Goal: Check status

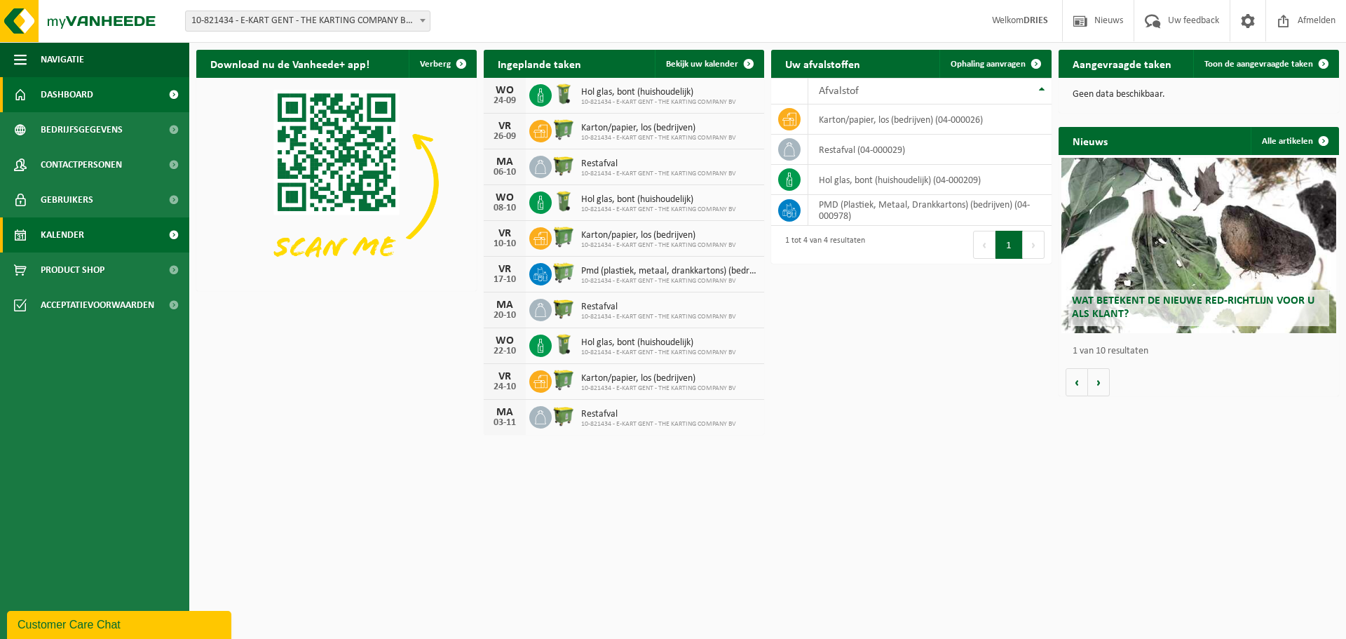
click at [38, 239] on link "Kalender" at bounding box center [94, 234] width 189 height 35
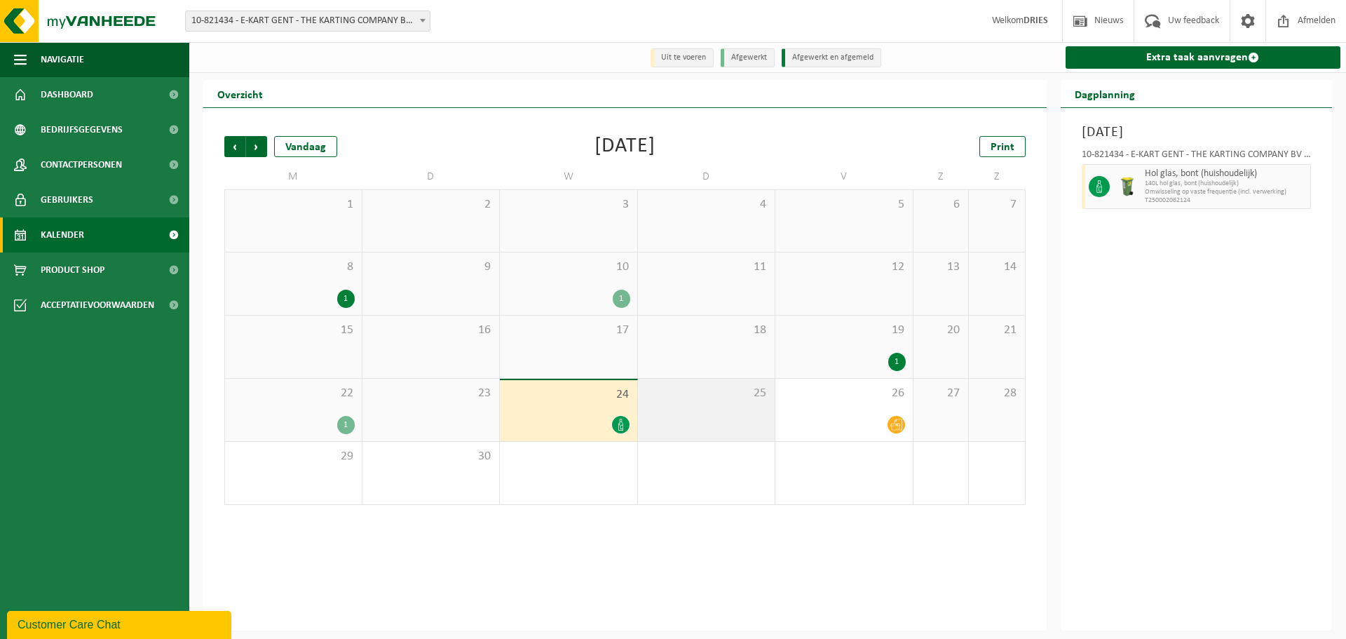
click at [762, 417] on div "25" at bounding box center [706, 410] width 137 height 62
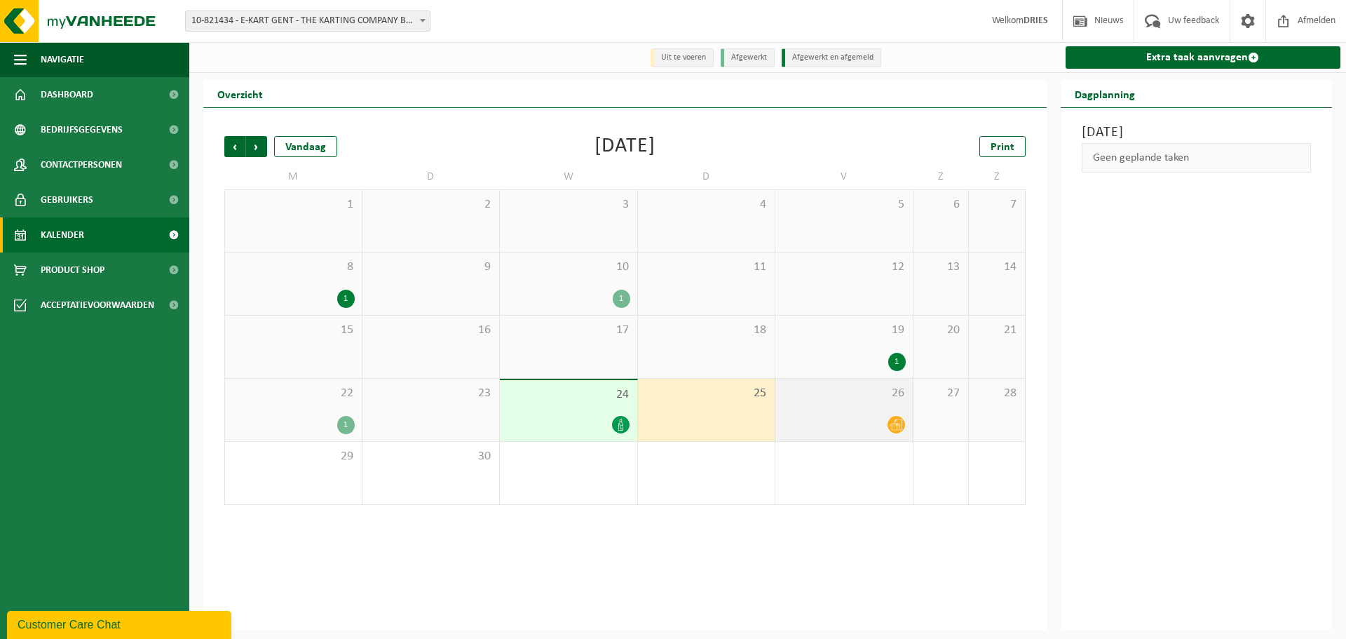
click at [895, 422] on icon at bounding box center [897, 424] width 12 height 11
